Goal: Navigation & Orientation: Find specific page/section

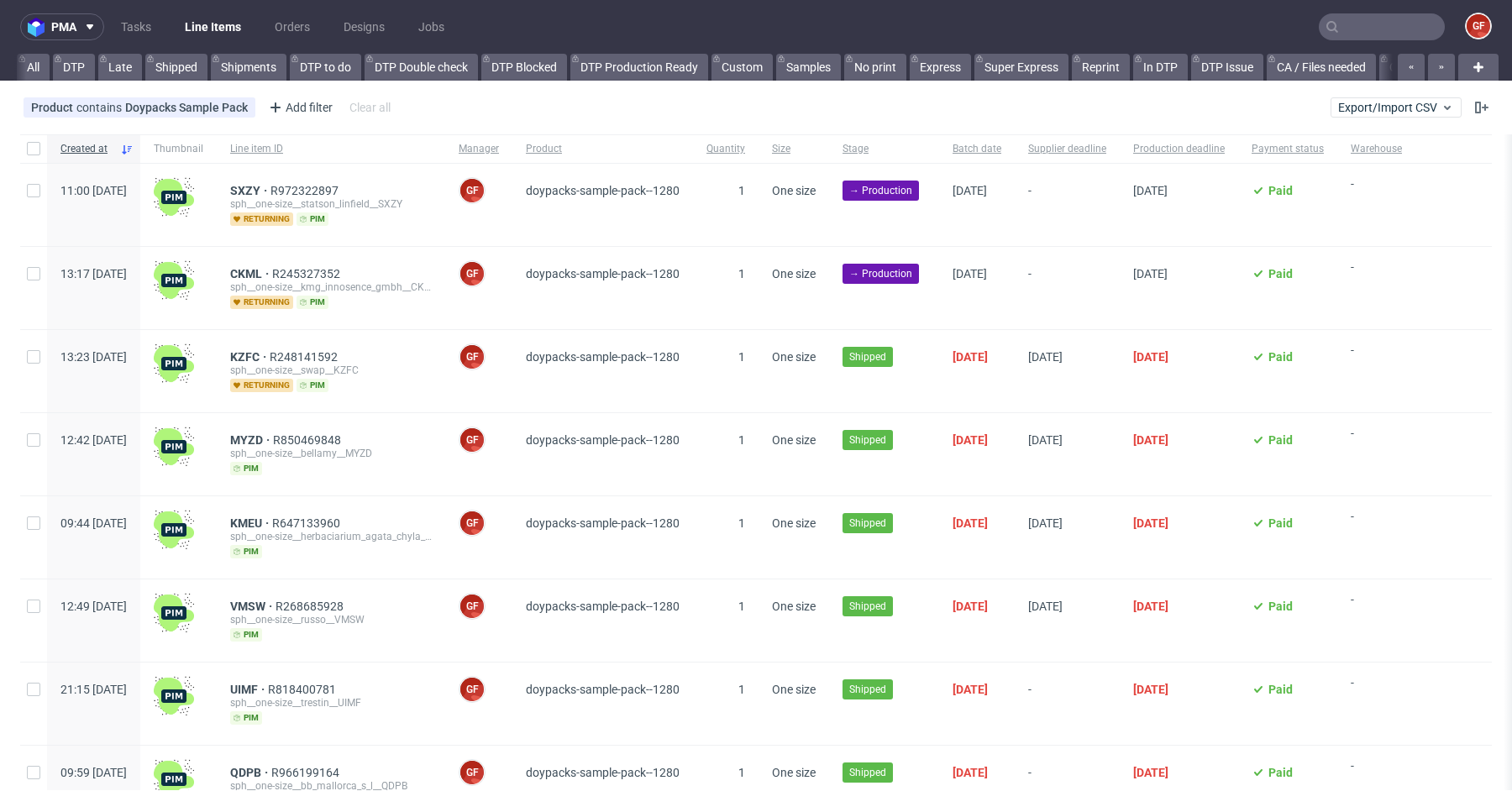
scroll to position [0, 3520]
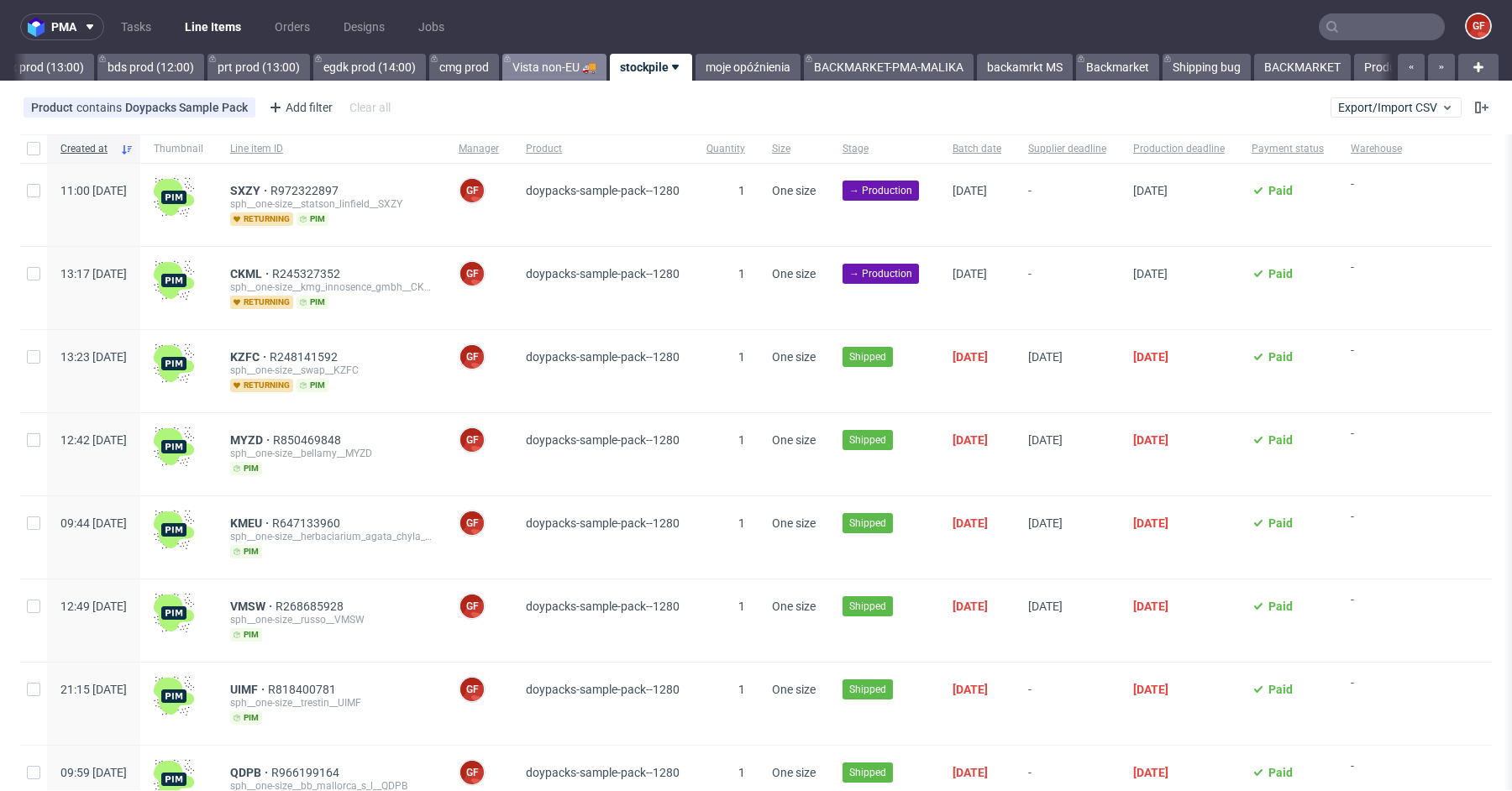
click at [605, 69] on link "Vista non-EU 🚚" at bounding box center [554, 67] width 104 height 27
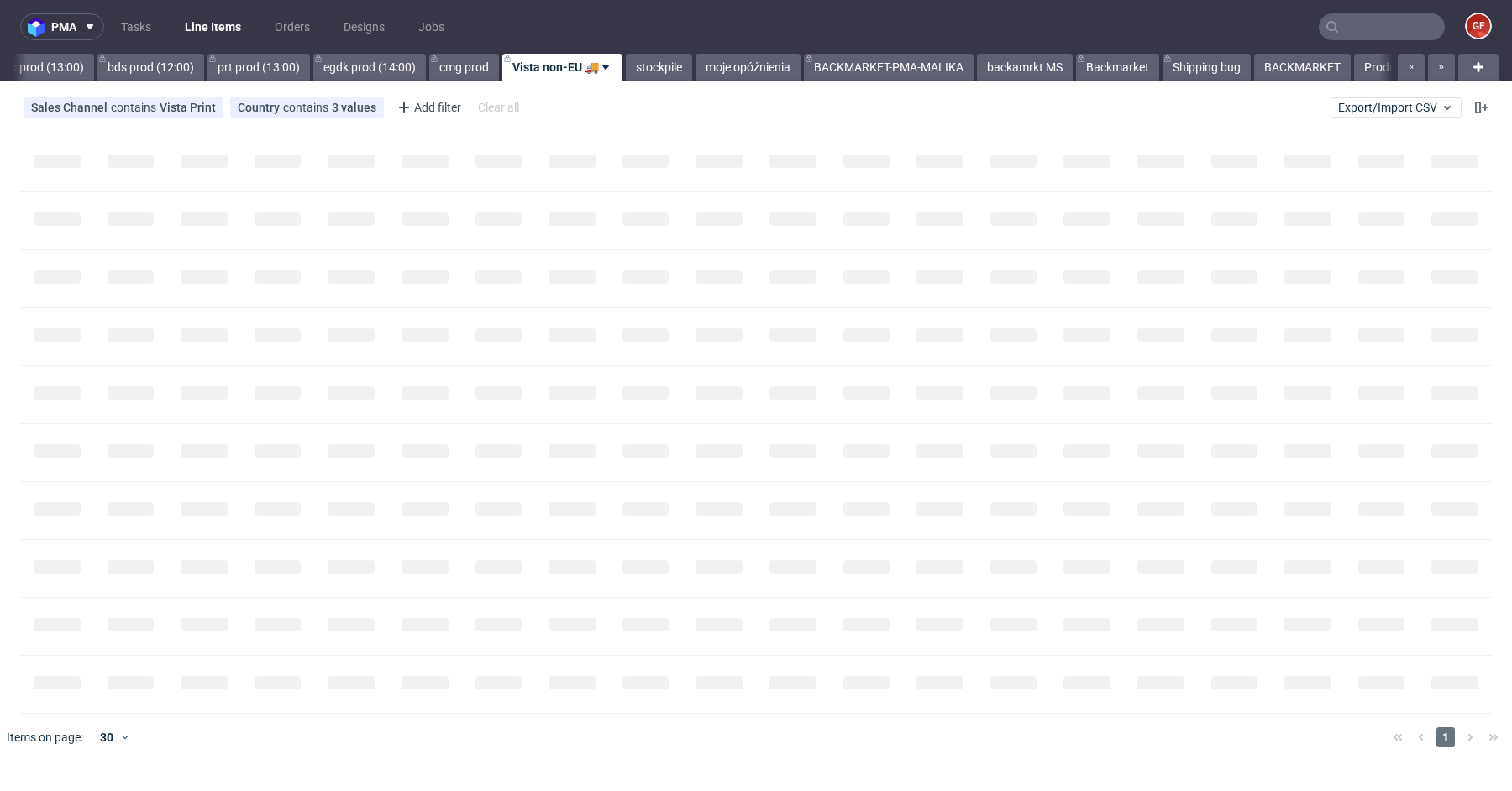
scroll to position [0, 3425]
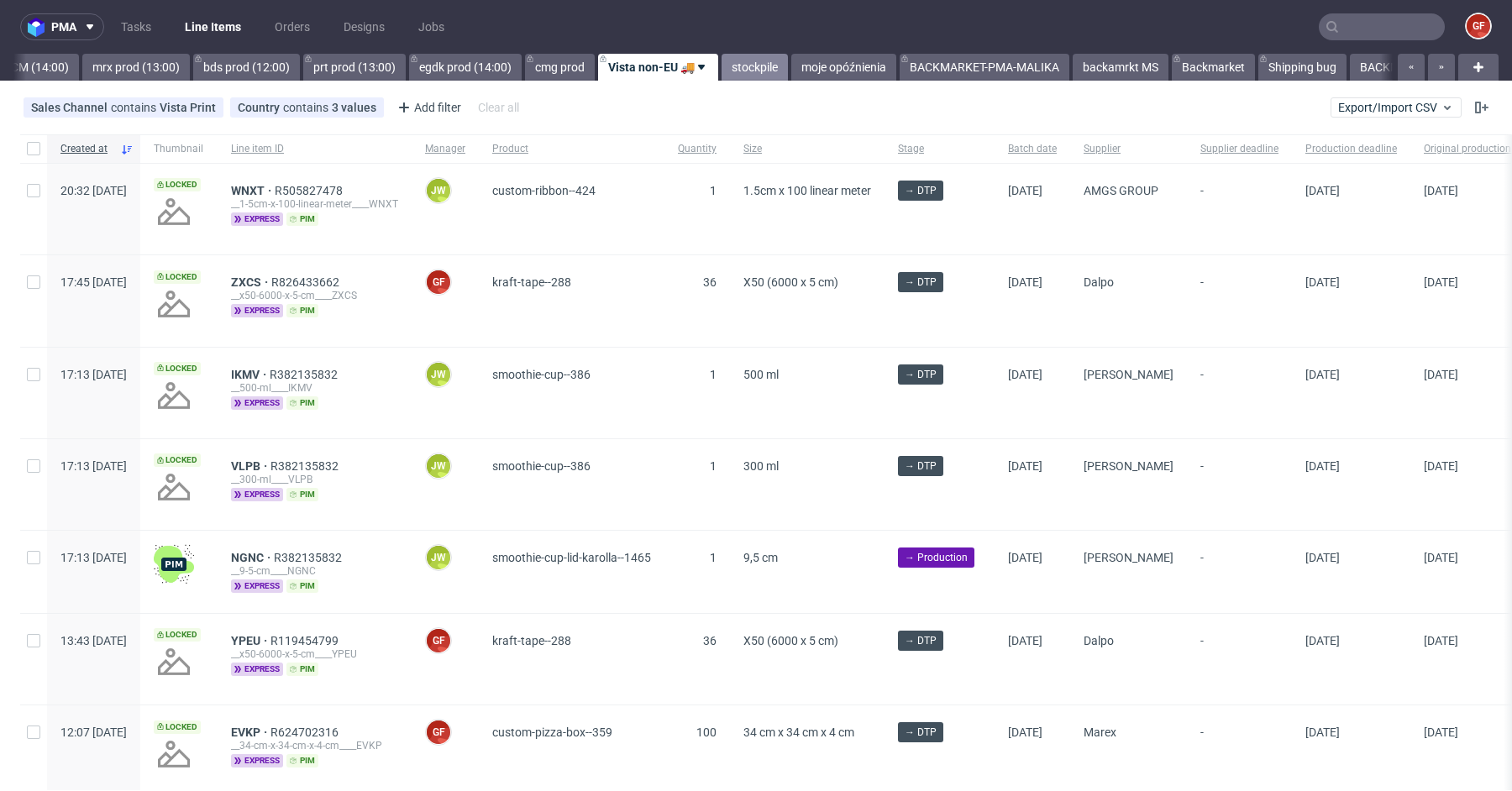
click at [779, 67] on link "stockpile" at bounding box center [755, 67] width 67 height 27
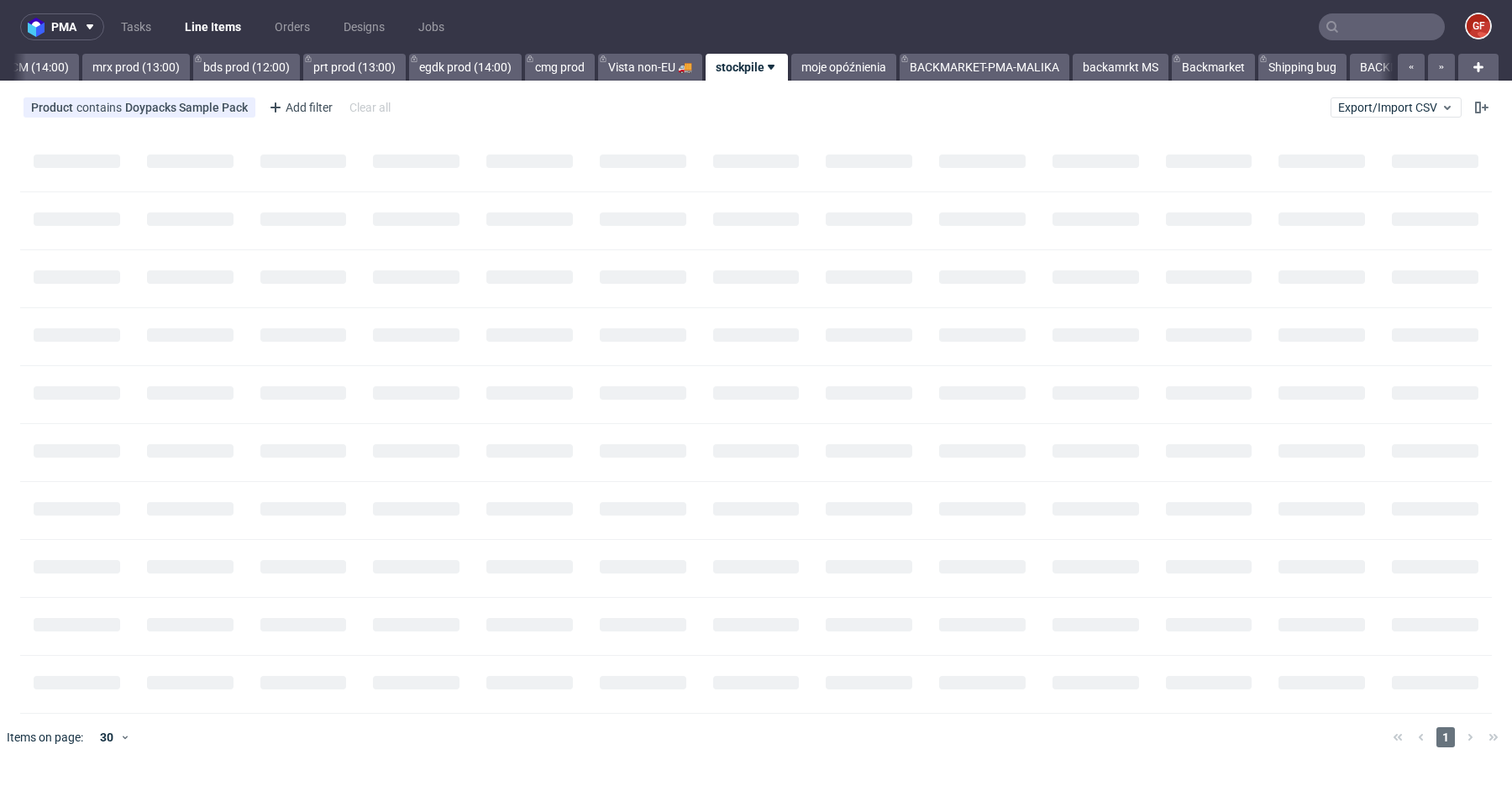
scroll to position [0, 3520]
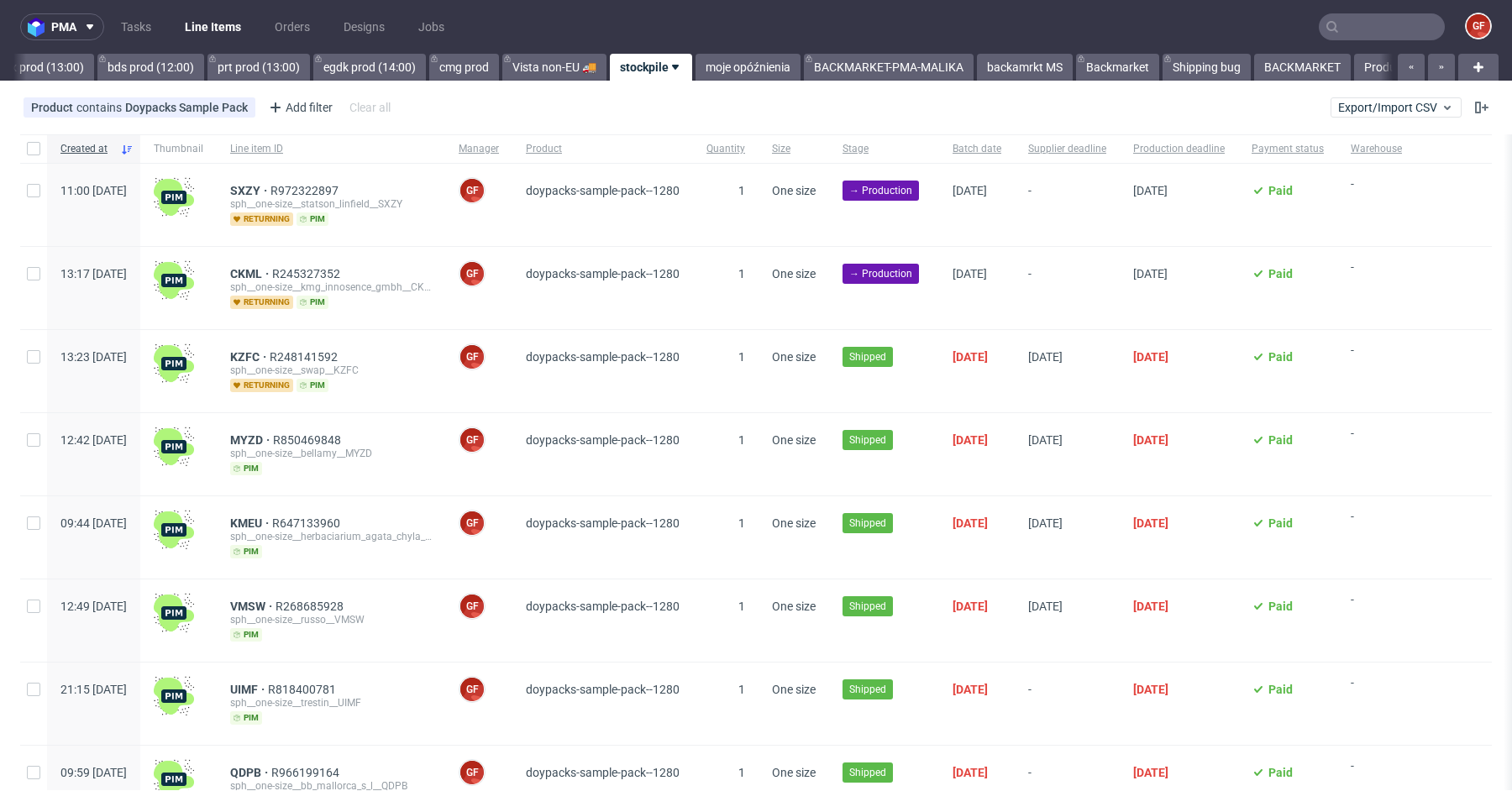
click at [779, 80] on div "pma Tasks Line Items Orders Designs Jobs GF All DTP Late Shipped Shipments DTP …" at bounding box center [756, 396] width 1512 height 791
click at [779, 75] on link "moje opóźnienia" at bounding box center [748, 67] width 105 height 27
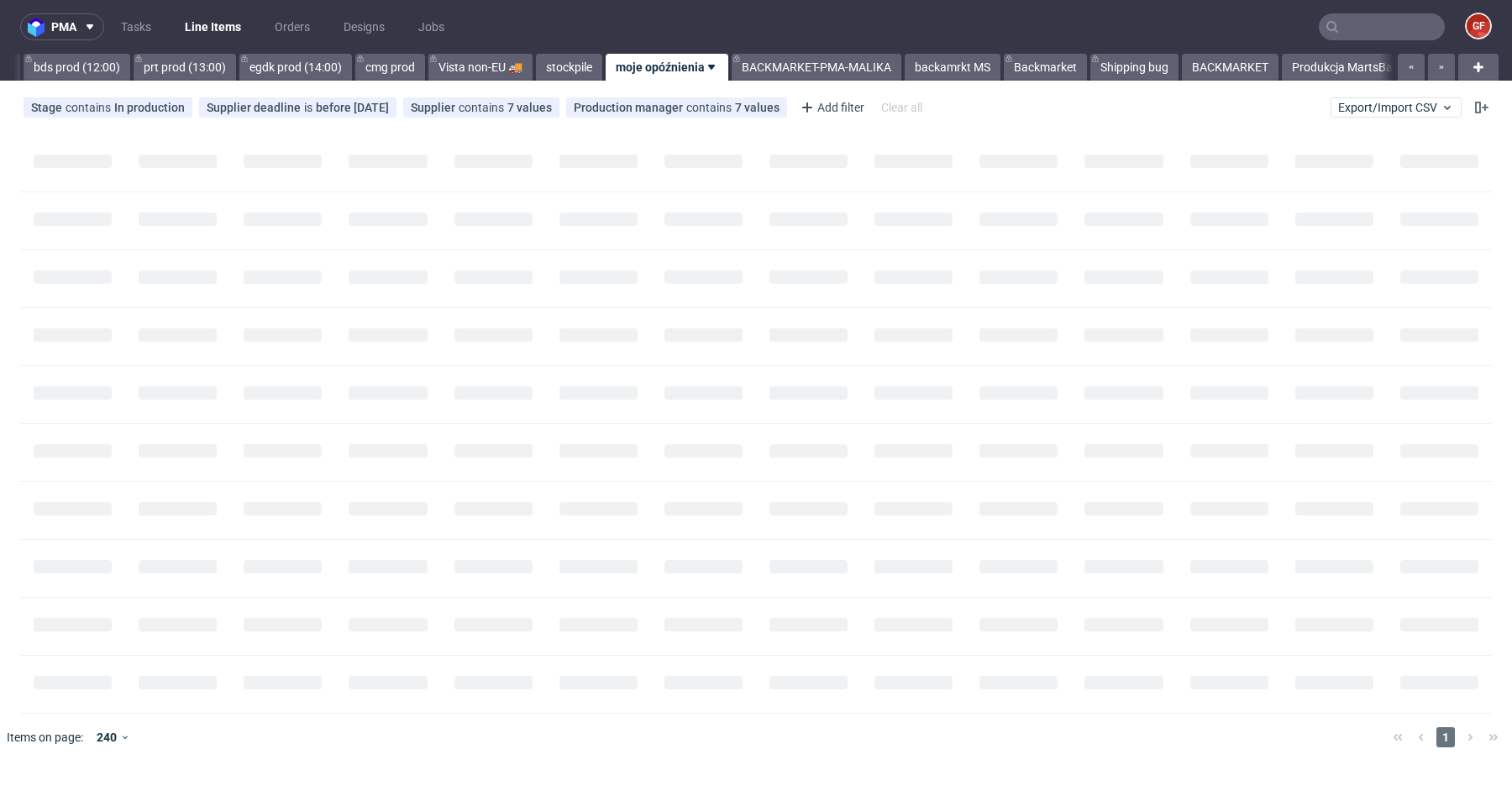
scroll to position [0, 3603]
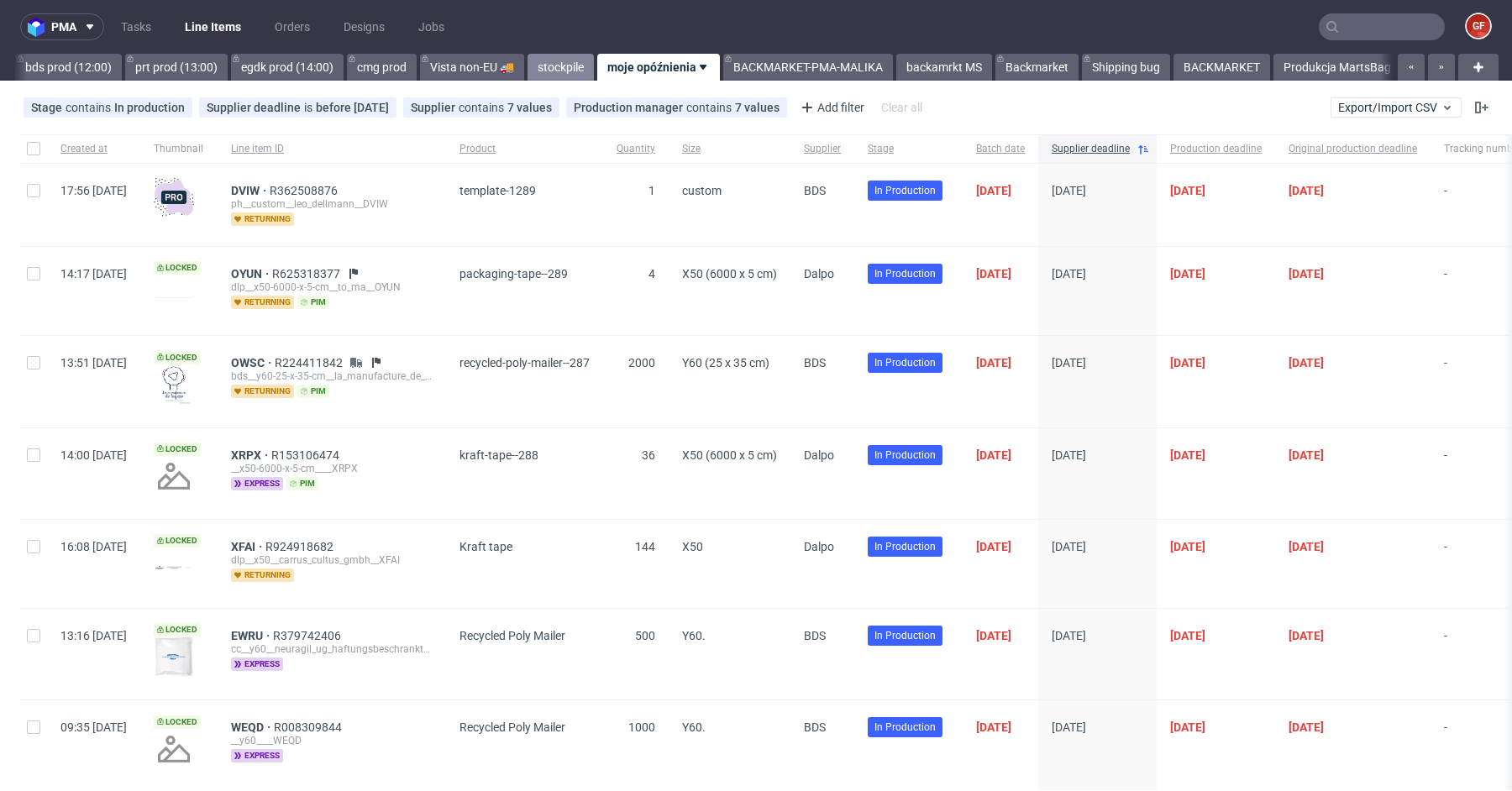
click at [593, 67] on link "stockpile" at bounding box center [561, 67] width 67 height 27
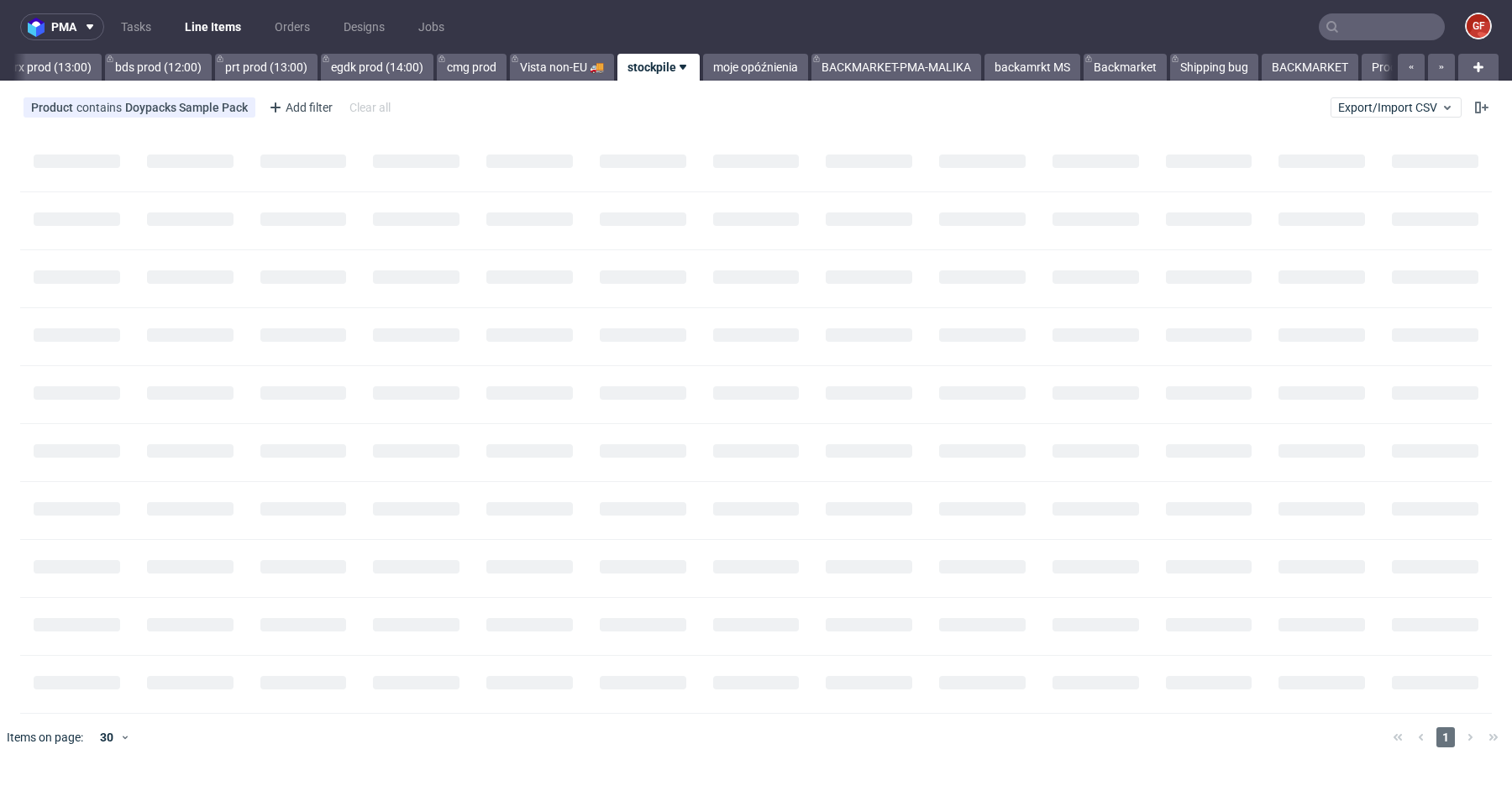
scroll to position [0, 3520]
